Goal: Transaction & Acquisition: Obtain resource

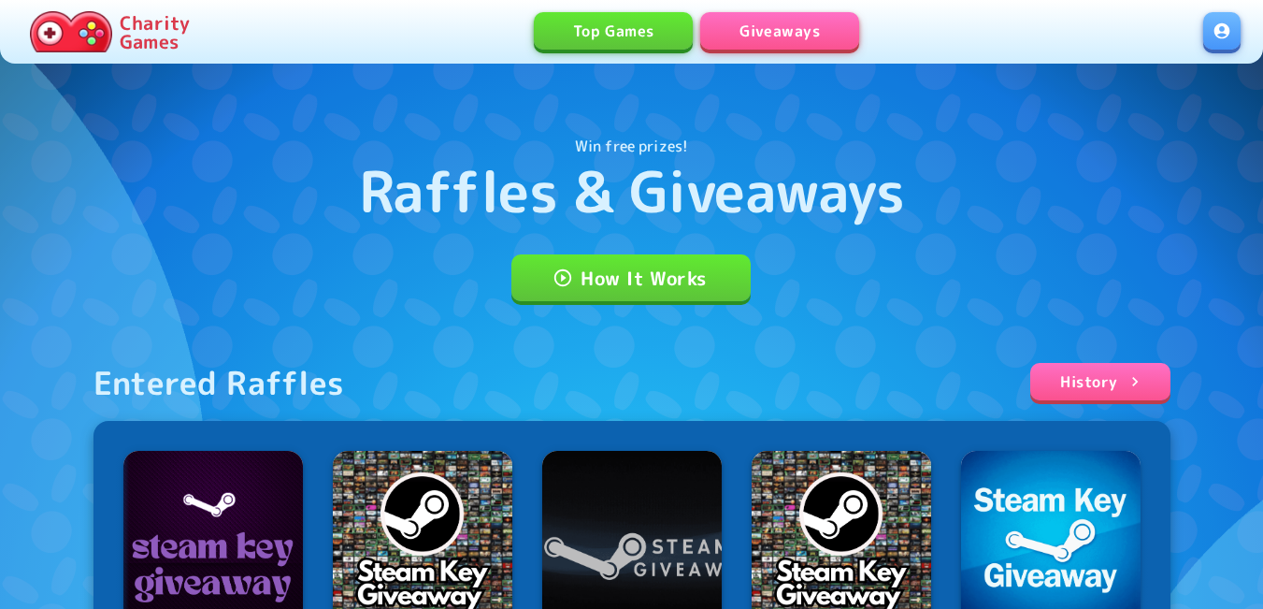
click at [1227, 28] on link at bounding box center [1221, 30] width 37 height 37
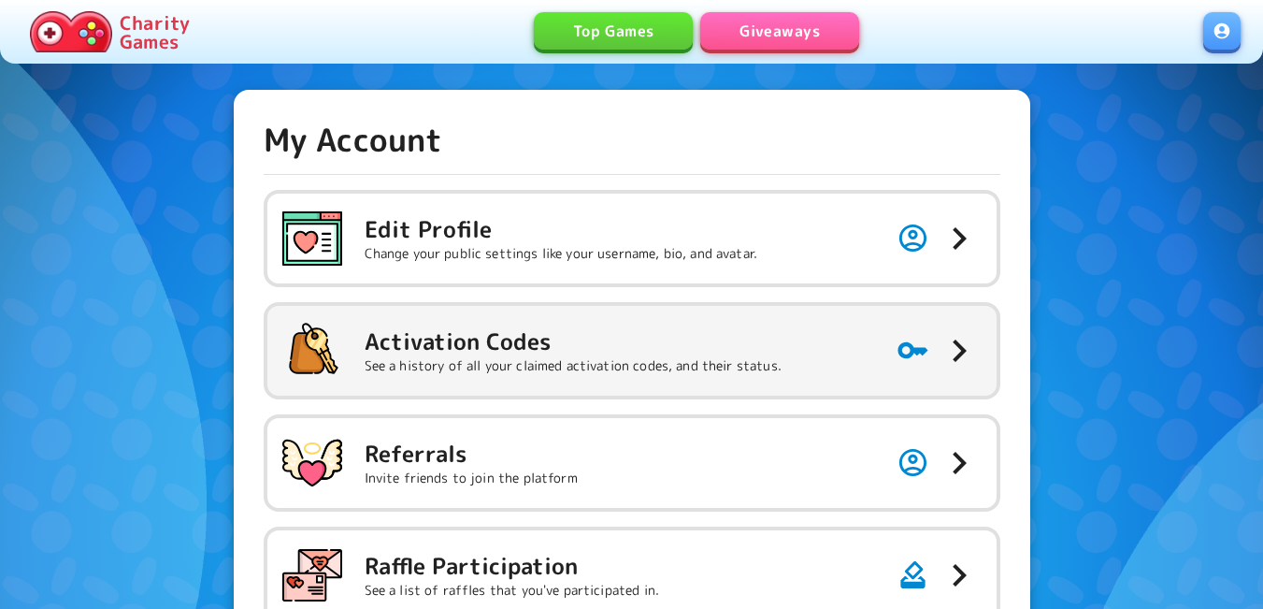
click at [703, 362] on p "See a history of all your claimed activation codes, and their status." at bounding box center [573, 365] width 417 height 19
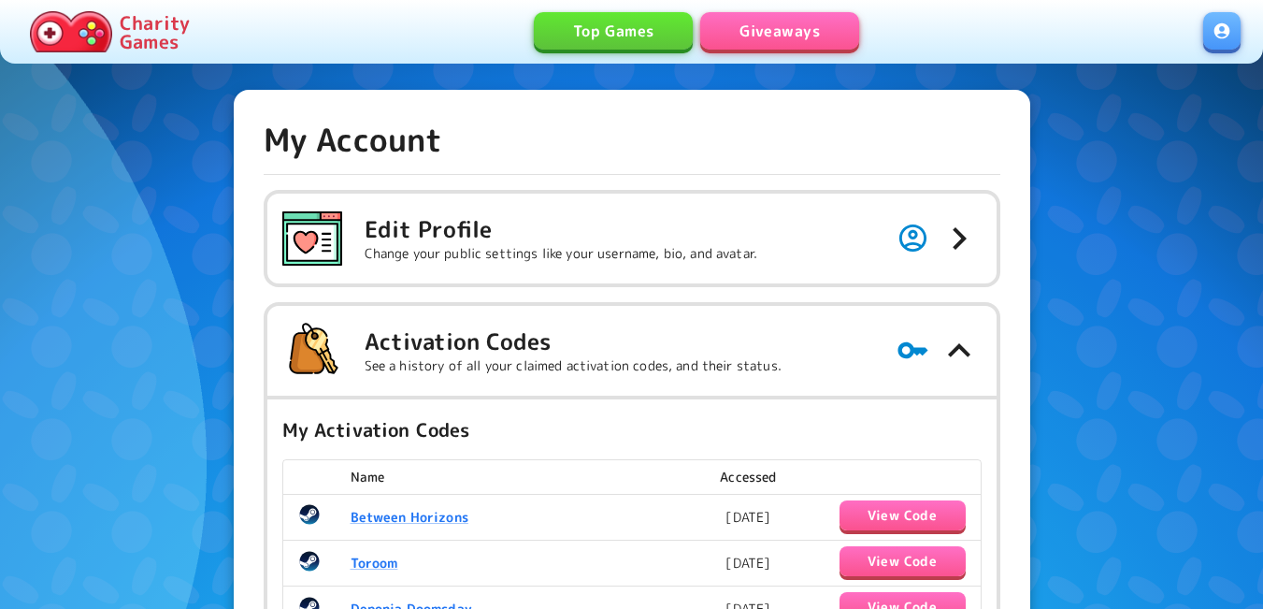
click at [769, 33] on link "Giveaways" at bounding box center [779, 30] width 159 height 37
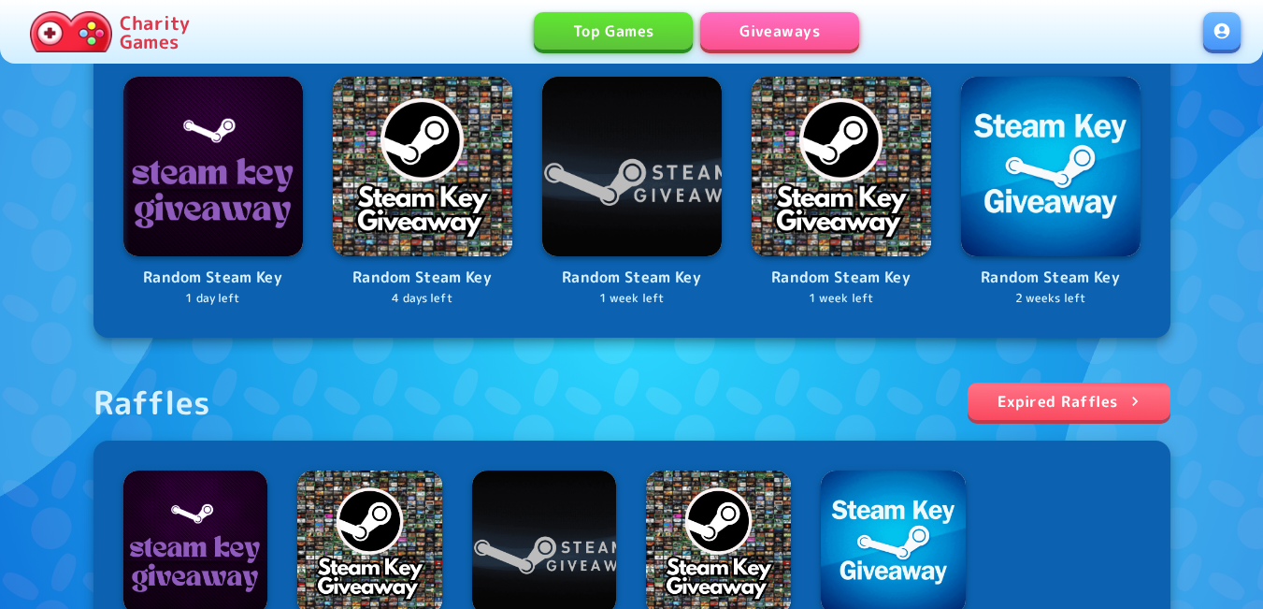
scroll to position [654, 0]
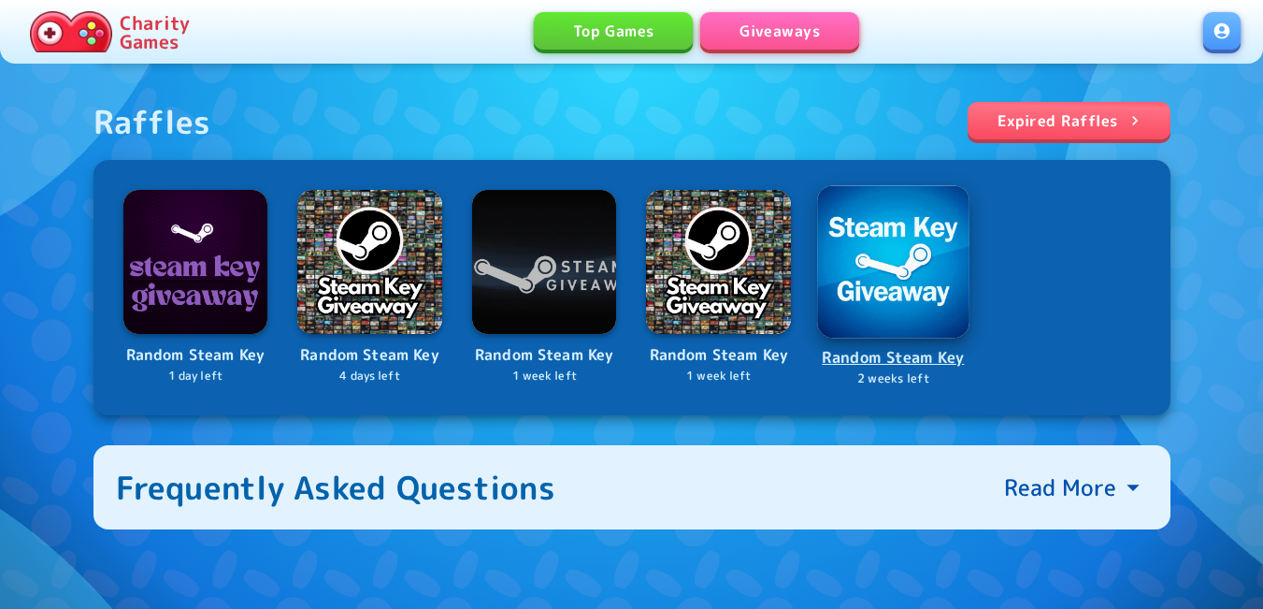
click at [912, 290] on img at bounding box center [893, 261] width 152 height 152
